Goal: Information Seeking & Learning: Learn about a topic

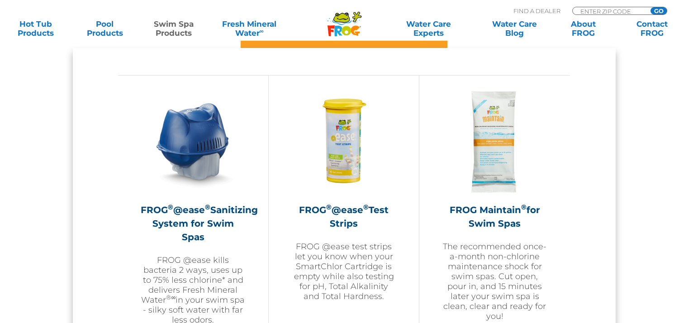
scroll to position [815, 0]
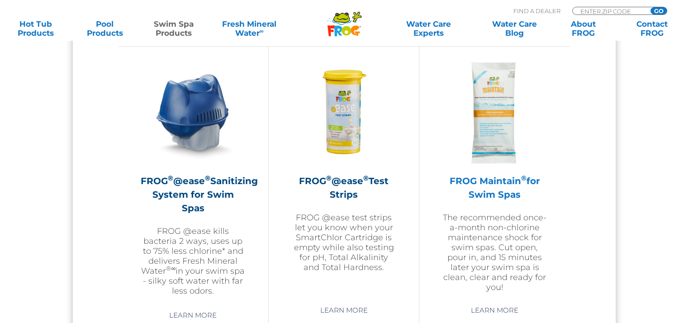
click at [504, 171] on div "FROG Maintain ® for Swim Spas The recommended once-a-month non-chlorine mainten…" at bounding box center [494, 176] width 105 height 232
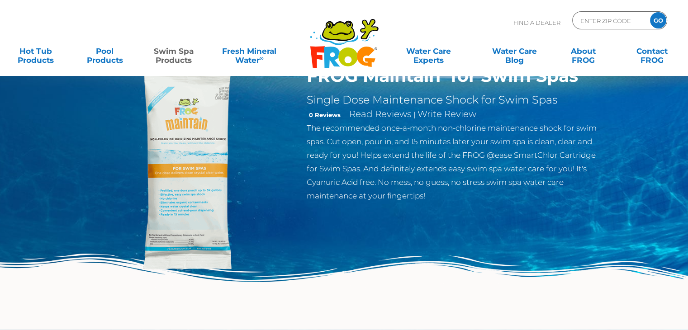
scroll to position [45, 0]
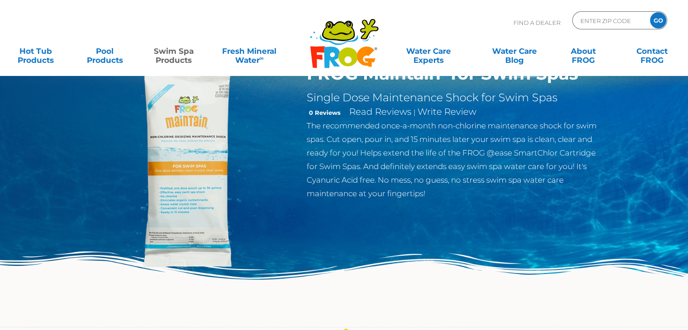
click at [191, 166] on img at bounding box center [189, 166] width 207 height 207
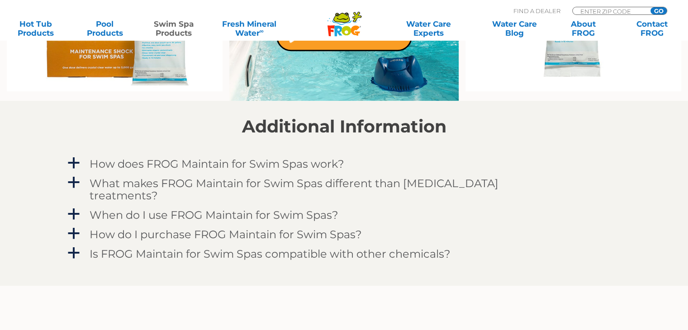
scroll to position [724, 0]
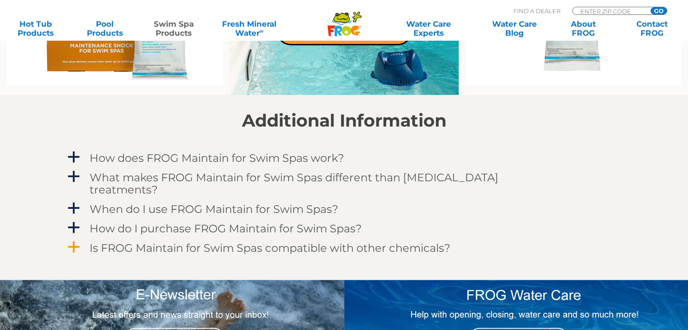
click at [79, 241] on span "a" at bounding box center [74, 248] width 14 height 14
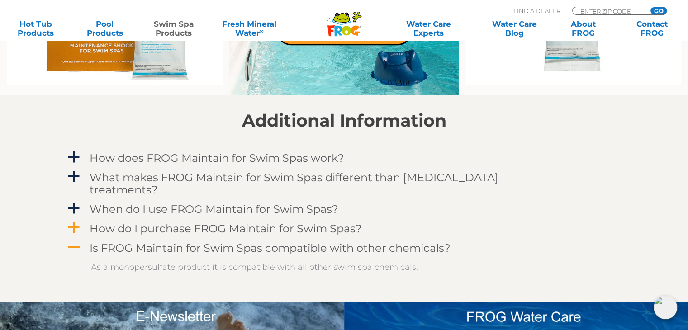
click at [74, 221] on span "a" at bounding box center [74, 228] width 14 height 14
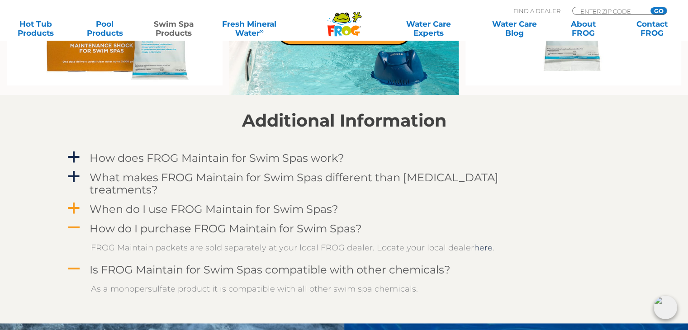
click at [73, 202] on span "a" at bounding box center [74, 209] width 14 height 14
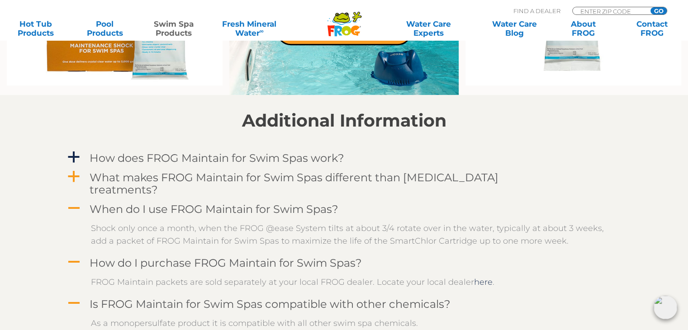
click at [72, 177] on span "a" at bounding box center [74, 177] width 14 height 14
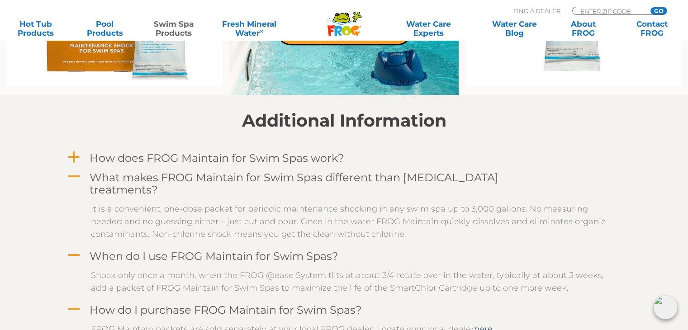
click at [71, 155] on span "a" at bounding box center [74, 158] width 14 height 14
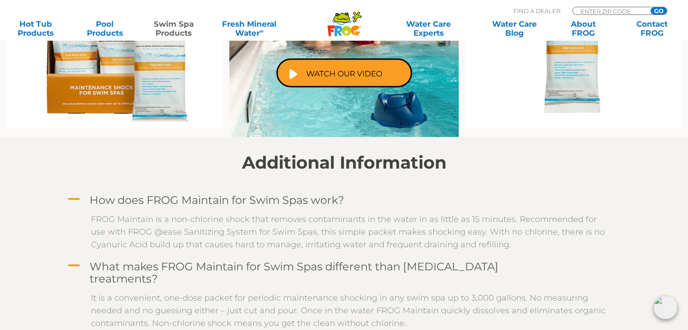
scroll to position [679, 0]
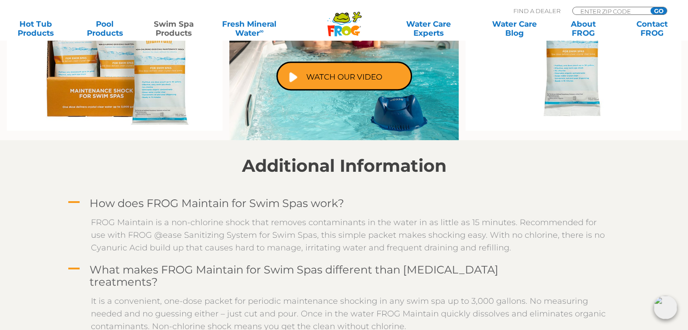
click at [569, 78] on img at bounding box center [574, 52] width 216 height 157
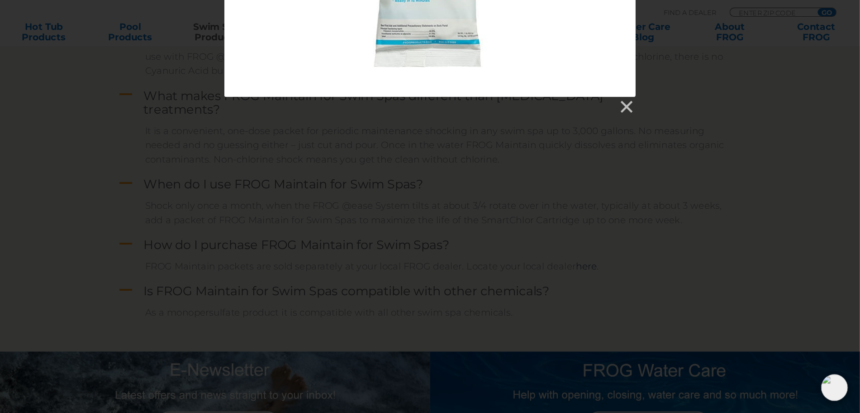
scroll to position [906, 0]
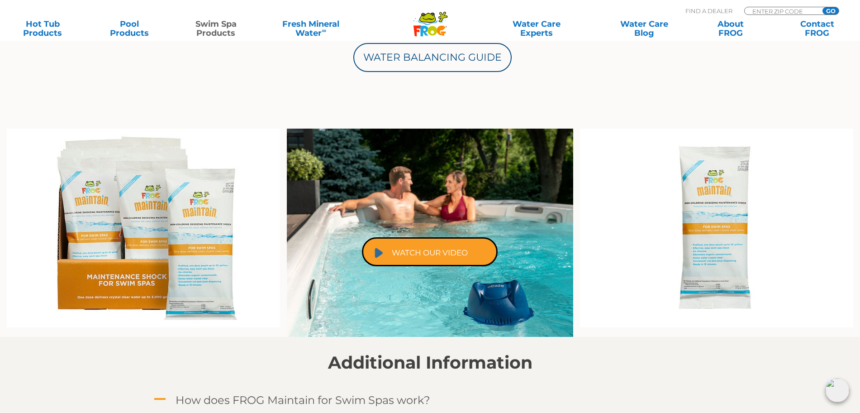
scroll to position [510, 0]
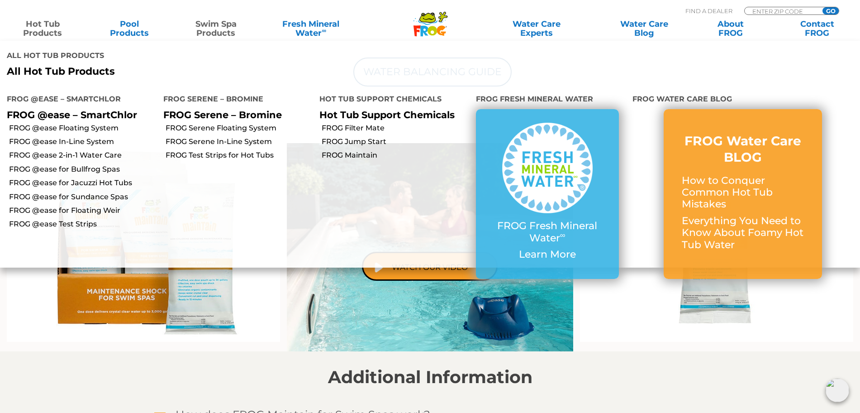
click at [46, 29] on link "Hot Tub Products" at bounding box center [42, 28] width 67 height 18
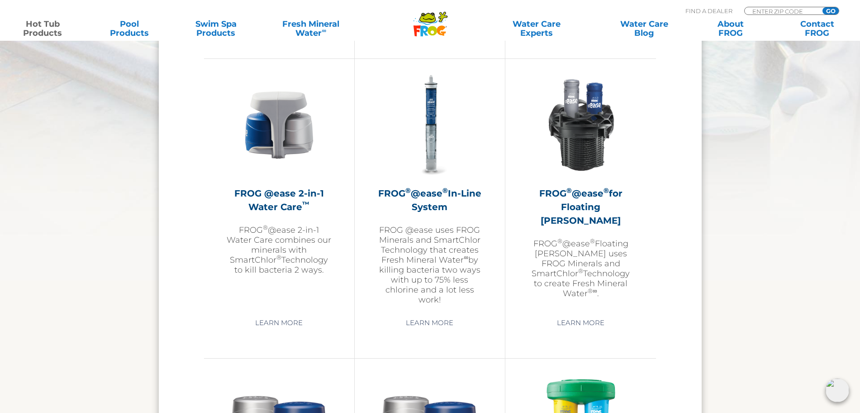
scroll to position [1301, 0]
click at [567, 202] on h2 "FROG ® @ease ® for Floating Weir" at bounding box center [580, 206] width 105 height 41
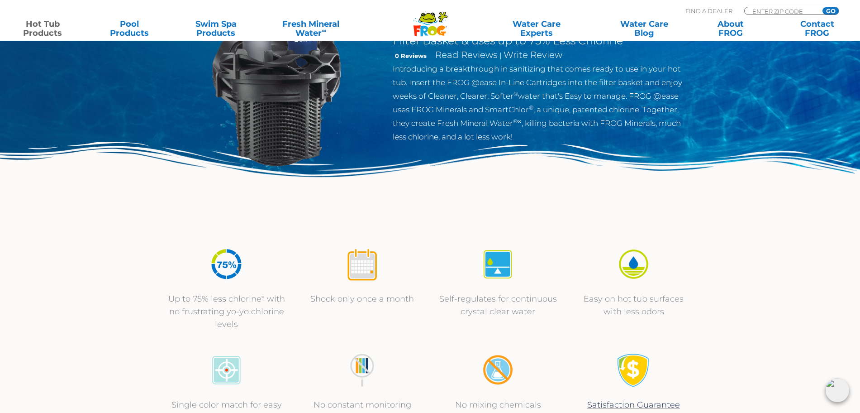
scroll to position [57, 0]
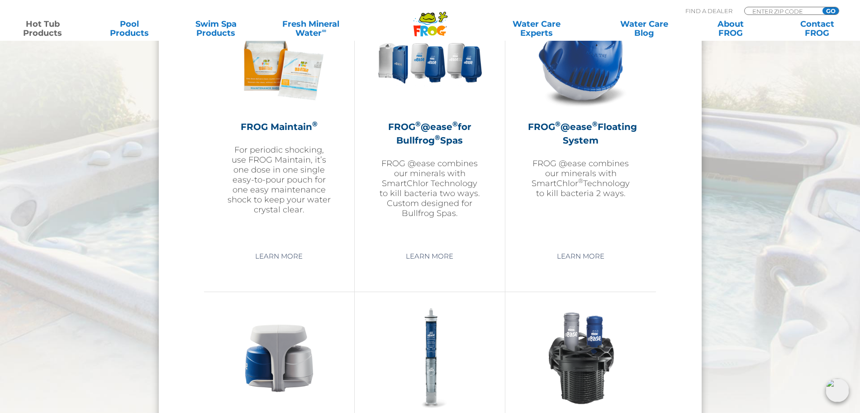
scroll to position [1052, 0]
